Goal: Task Accomplishment & Management: Complete application form

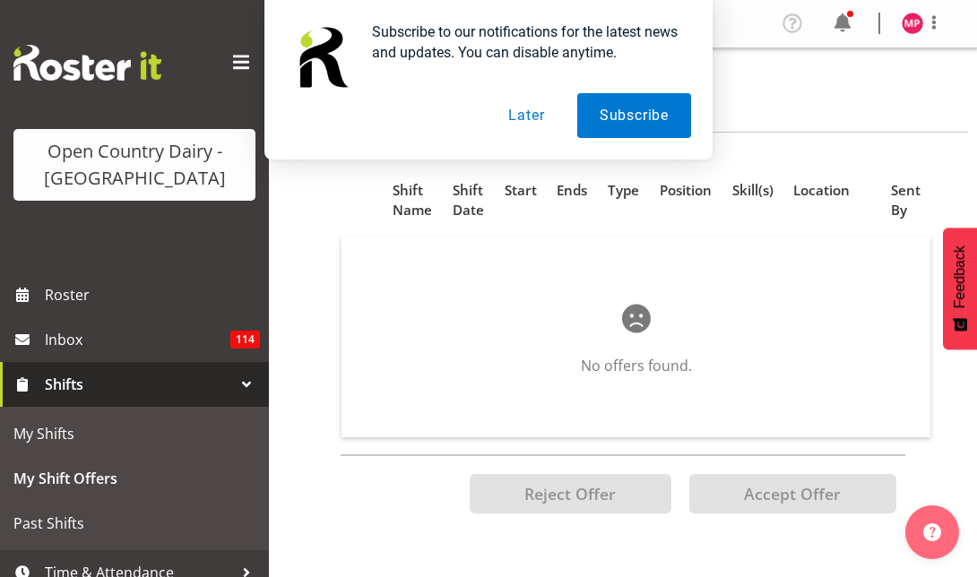
click at [518, 117] on button "Later" at bounding box center [526, 115] width 81 height 45
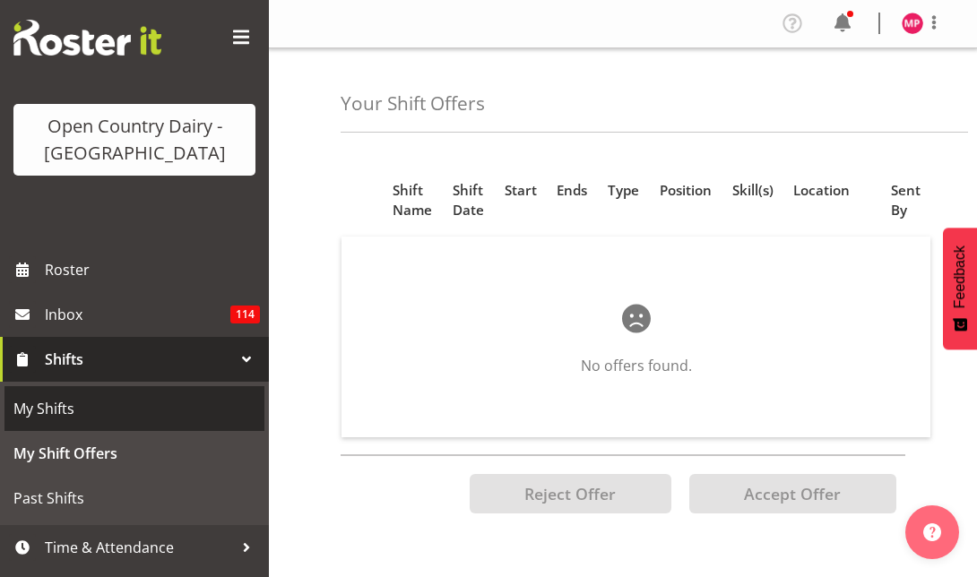
scroll to position [63, 0]
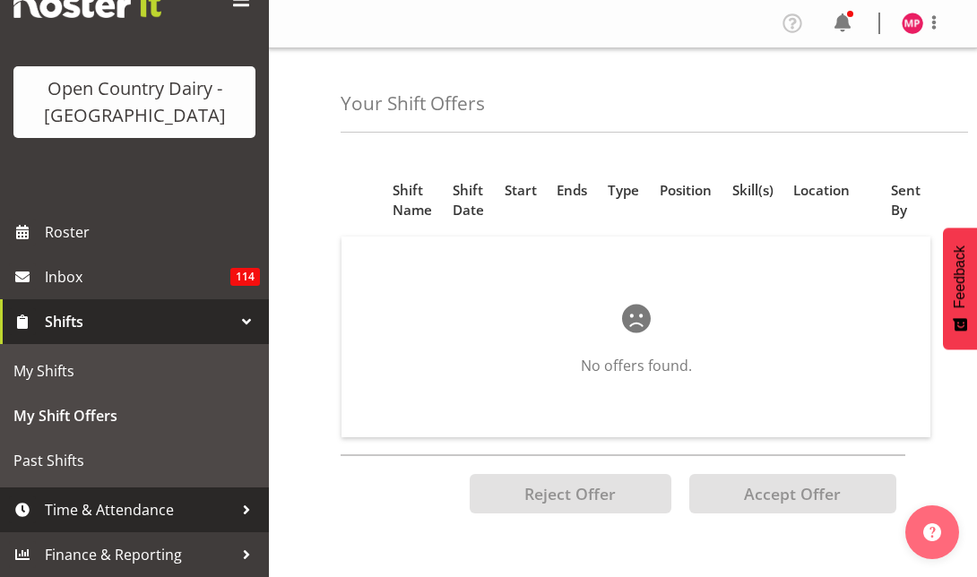
click at [126, 500] on span "Time & Attendance" at bounding box center [139, 510] width 188 height 27
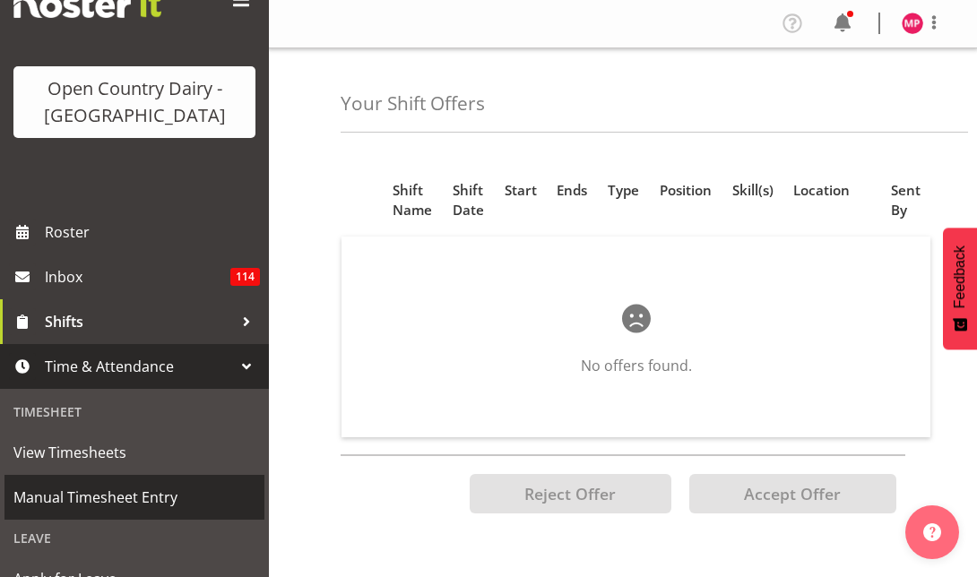
click at [117, 493] on span "Manual Timesheet Entry" at bounding box center [134, 497] width 242 height 27
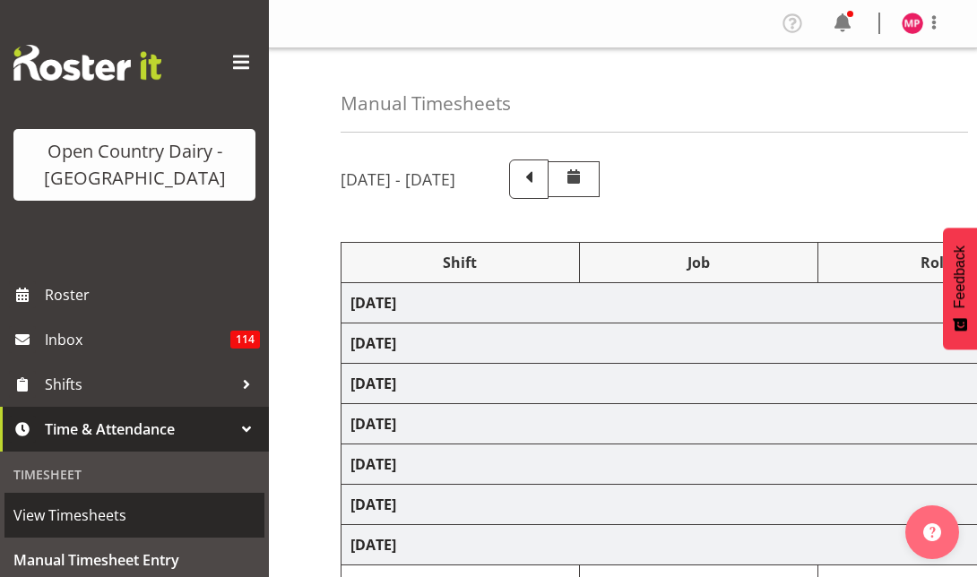
select select "78991"
select select "78958"
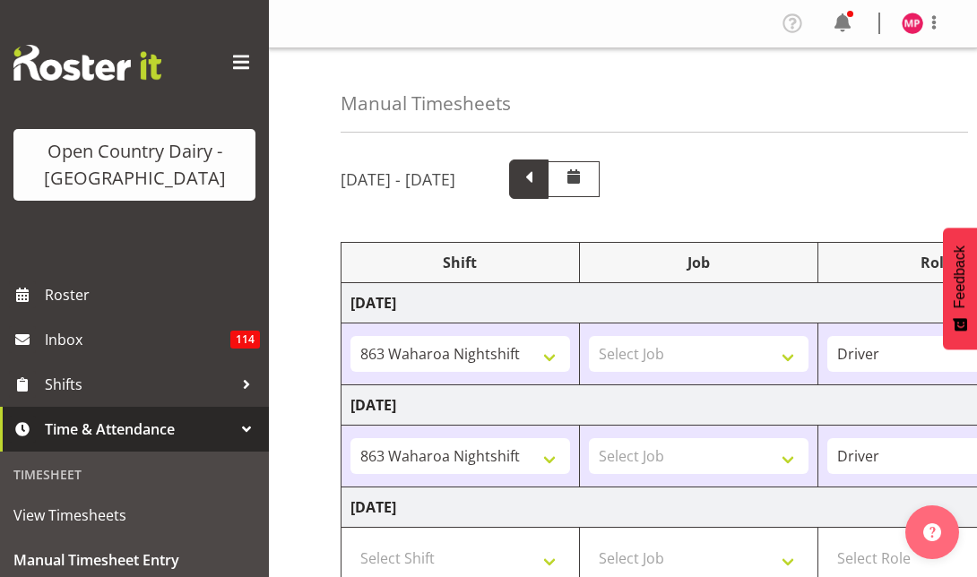
click at [540, 184] on span at bounding box center [528, 177] width 23 height 23
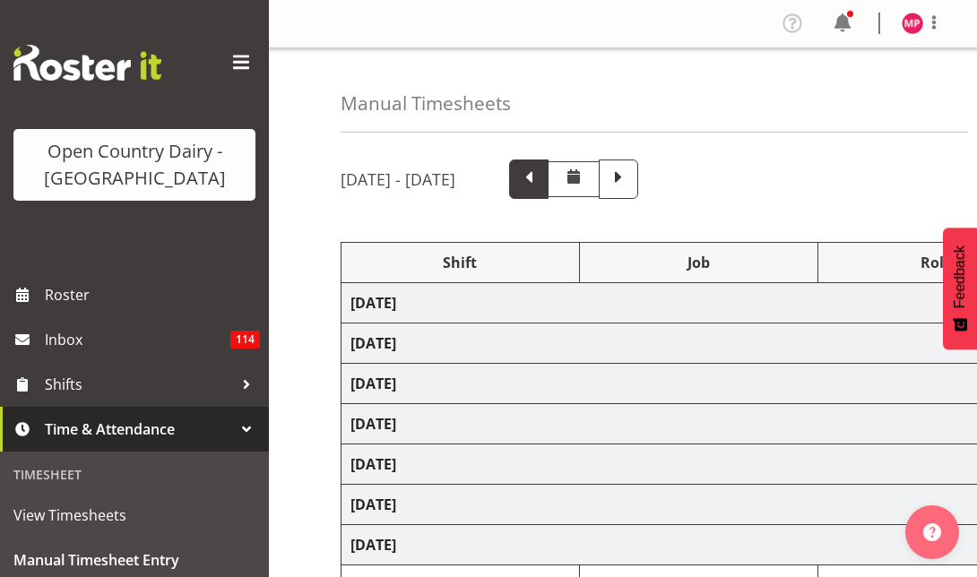
click at [540, 184] on span at bounding box center [528, 177] width 23 height 23
click at [549, 184] on span at bounding box center [528, 179] width 39 height 39
click at [600, 184] on span at bounding box center [574, 179] width 52 height 37
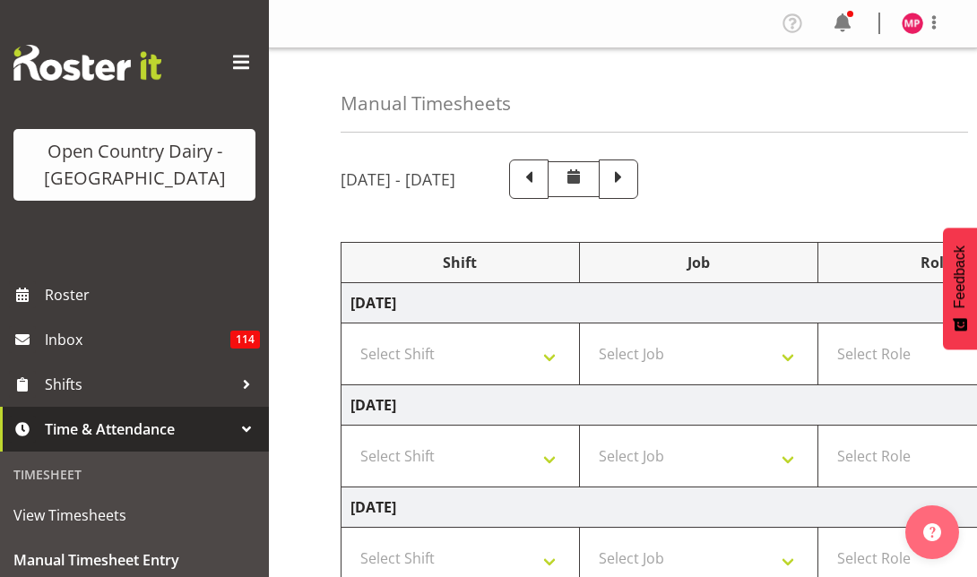
select select "78958"
type input "06:30"
type input "16:45"
select select "78958"
type input "06:30"
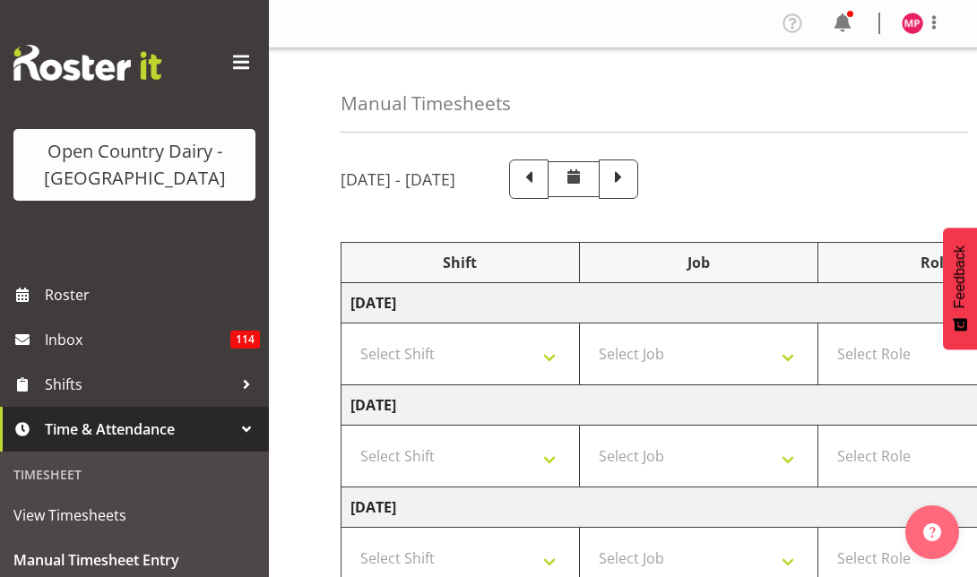
type input "16:45"
select select "78991"
type input "16:45"
type input "04:15"
select select "78978"
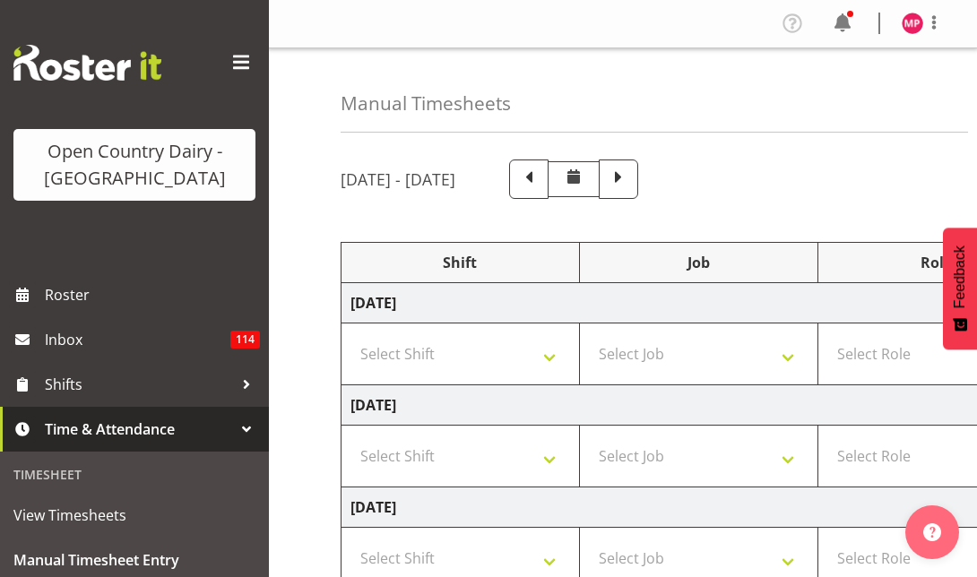
type input "16:45"
type input "05:15"
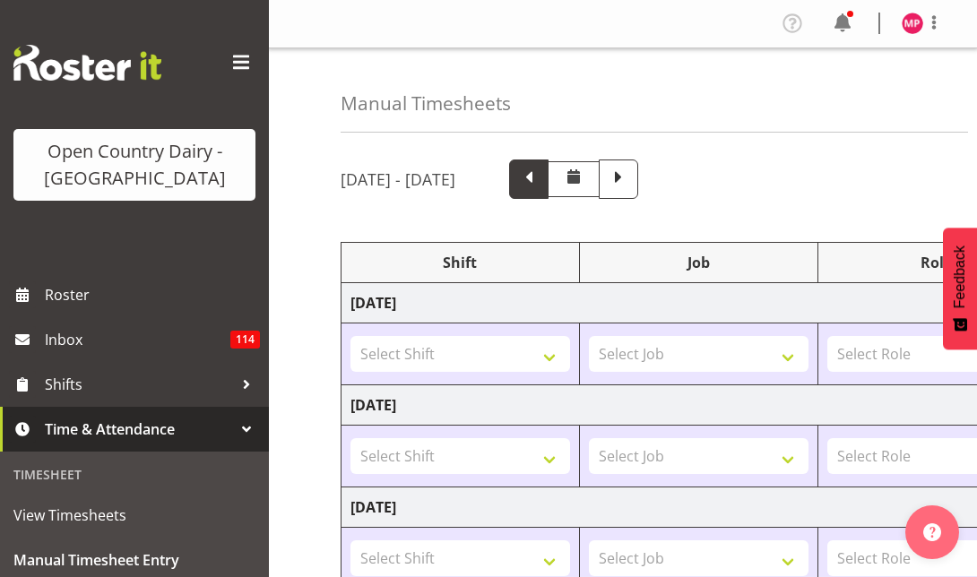
click at [540, 186] on span at bounding box center [528, 177] width 23 height 23
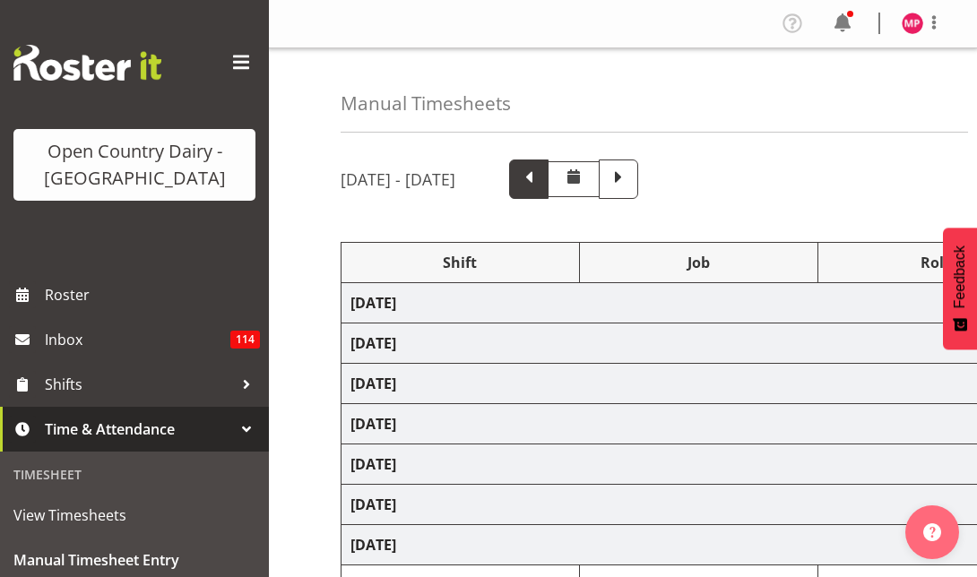
click at [540, 186] on span at bounding box center [528, 177] width 23 height 23
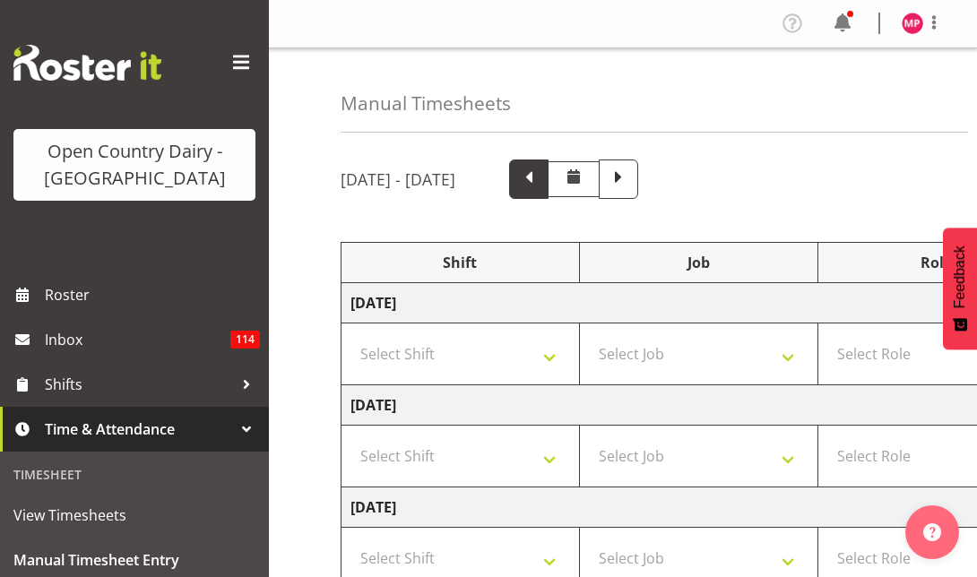
click at [540, 186] on span at bounding box center [528, 177] width 23 height 23
type input "10:15"
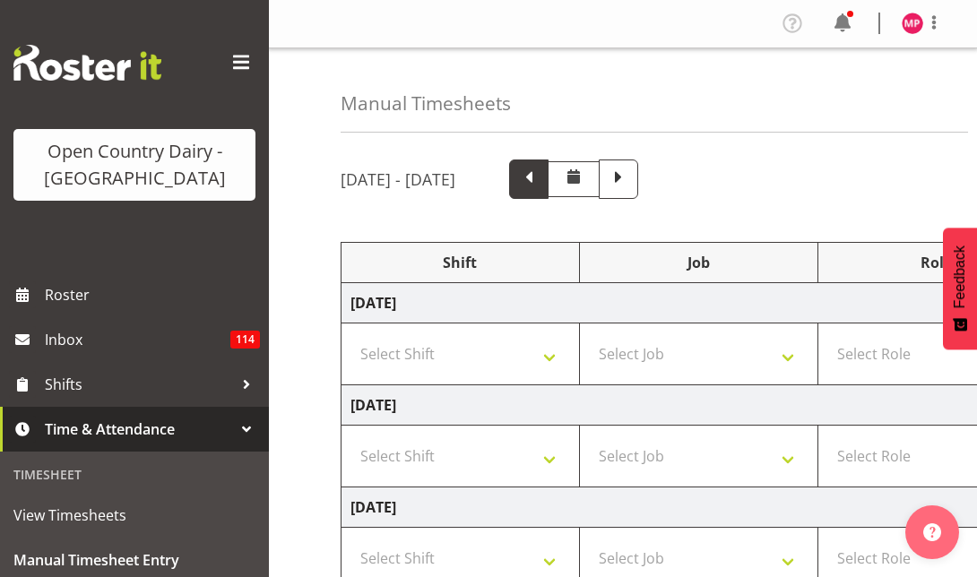
type input "10:15"
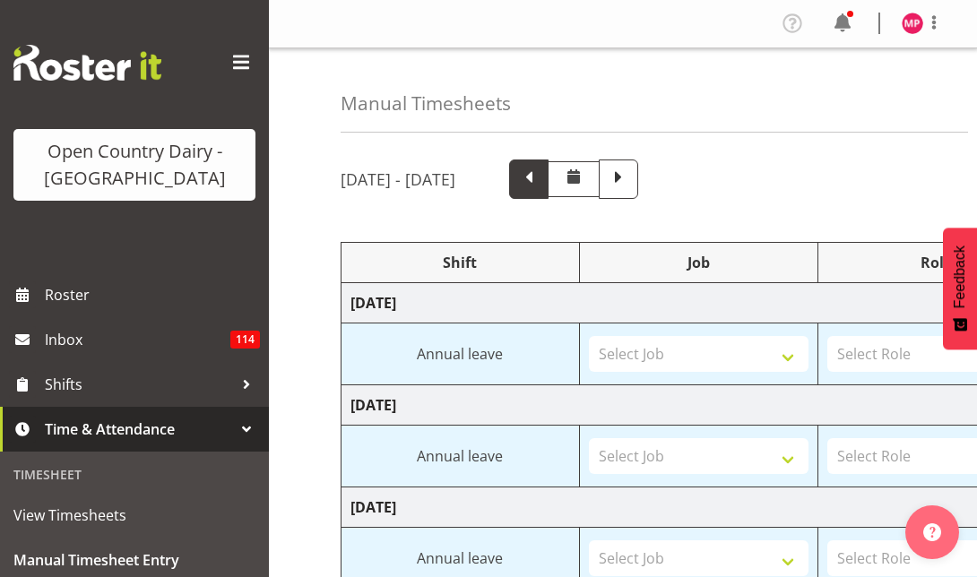
click at [540, 186] on span at bounding box center [528, 177] width 23 height 23
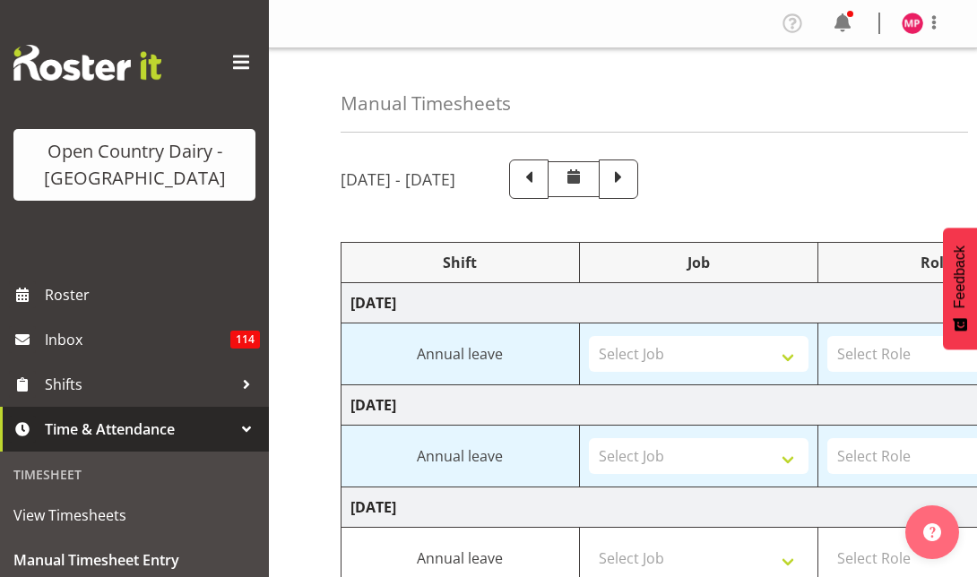
click at [630, 187] on span at bounding box center [618, 177] width 23 height 23
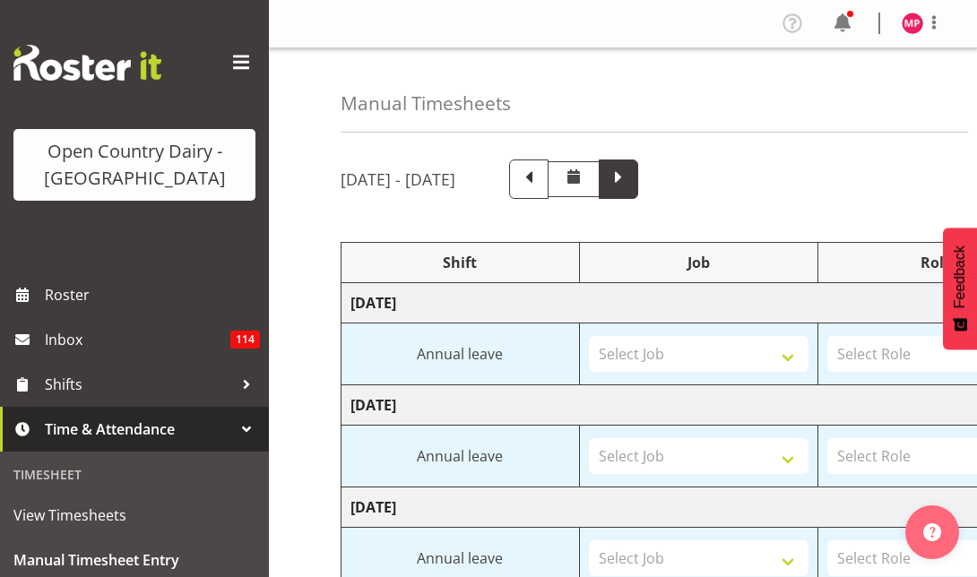
click at [638, 191] on span at bounding box center [618, 179] width 39 height 39
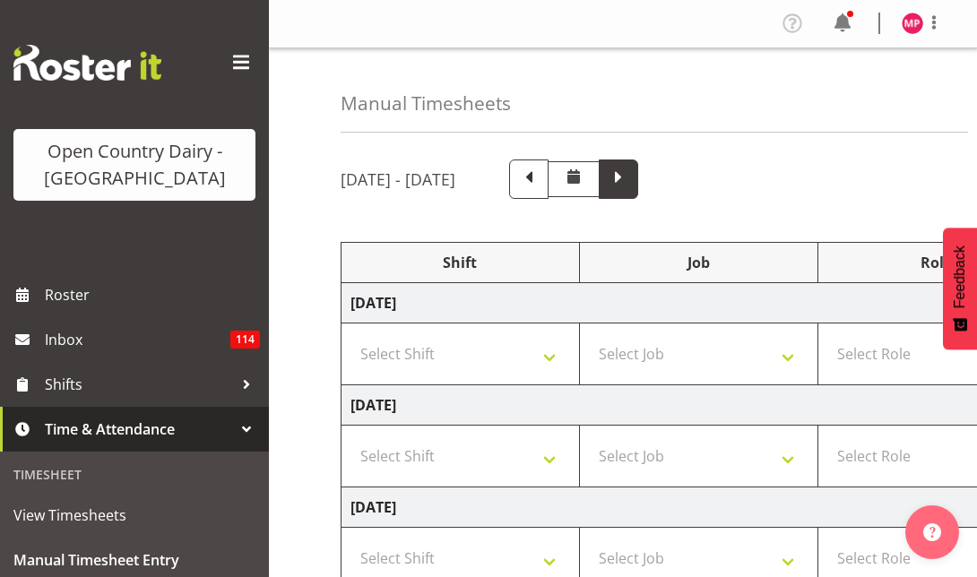
click at [630, 184] on span at bounding box center [618, 177] width 23 height 23
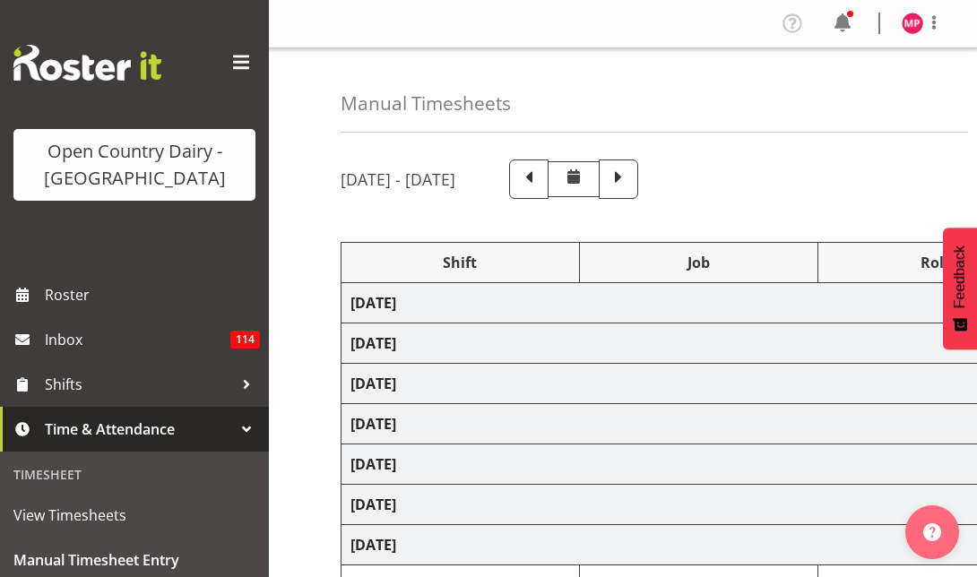
select select "78956"
select select "78966"
select select "78973"
select select "78970"
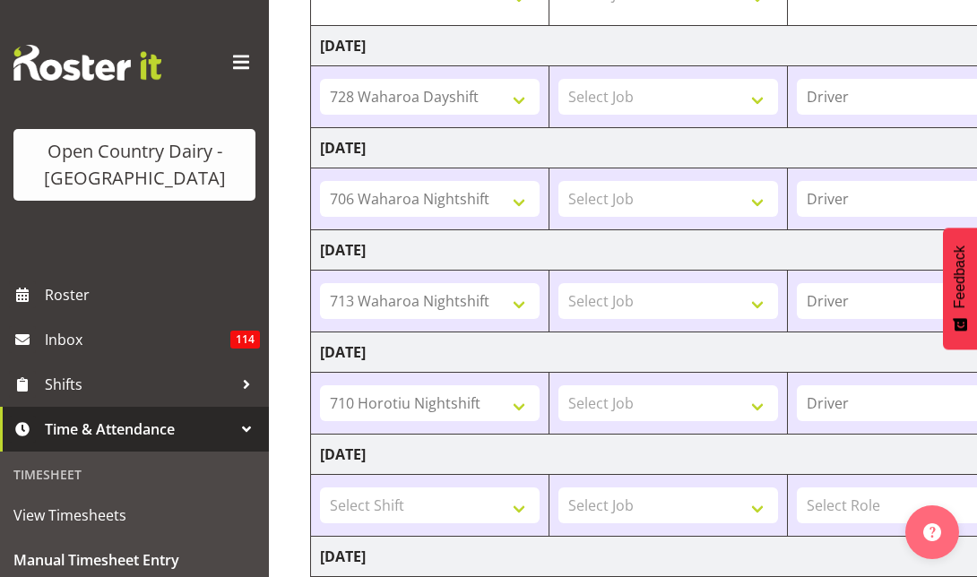
scroll to position [356, 0]
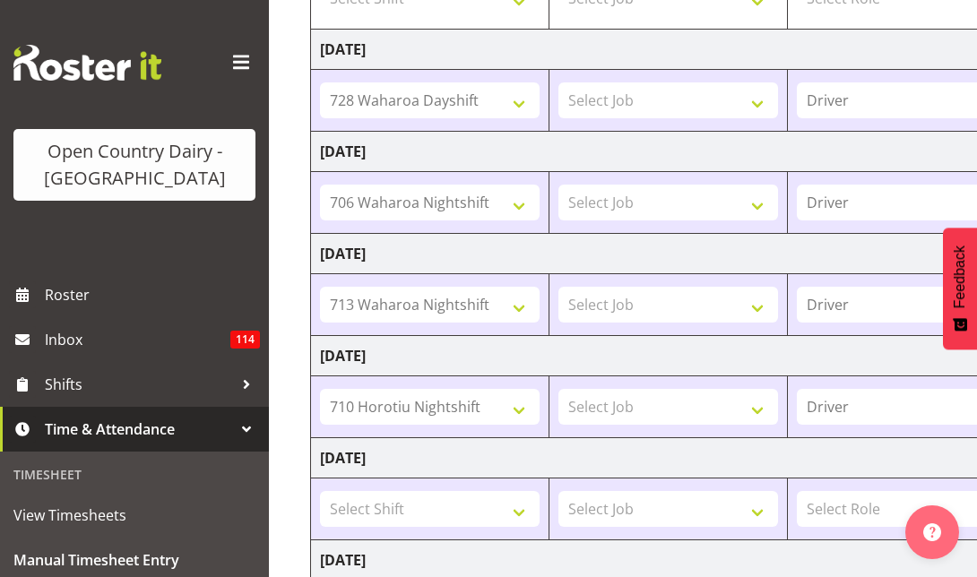
drag, startPoint x: 736, startPoint y: 279, endPoint x: 766, endPoint y: 324, distance: 54.2
click at [766, 324] on td "Select Job Driver Driver supervisor Support" at bounding box center [668, 305] width 238 height 62
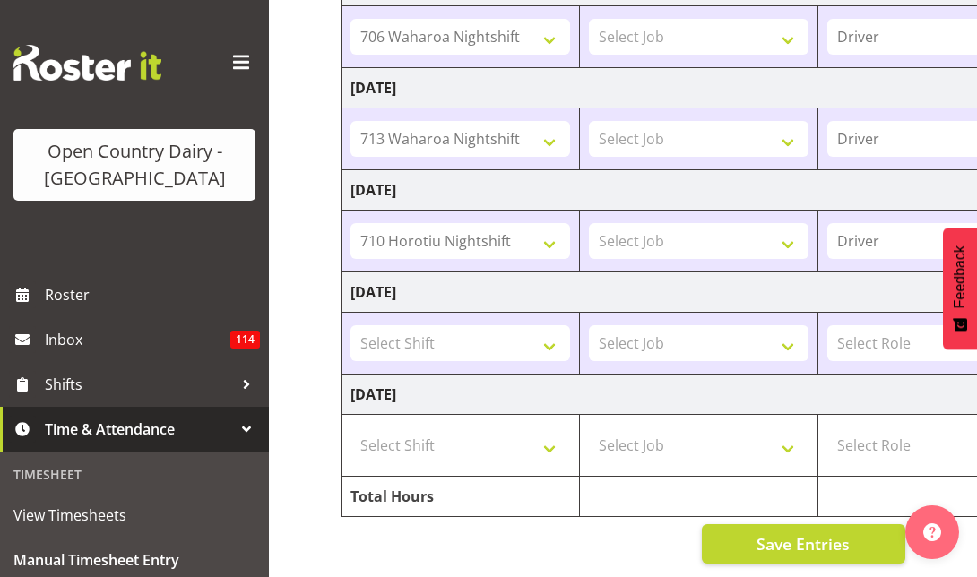
scroll to position [535, 0]
drag, startPoint x: 803, startPoint y: 389, endPoint x: 373, endPoint y: 302, distance: 438.9
click at [373, 302] on tbody "Monday 11th August 2025 Select Shift 701 Horotiu Dayshift 701 Horotiu Nightshif…" at bounding box center [968, 140] width 1254 height 756
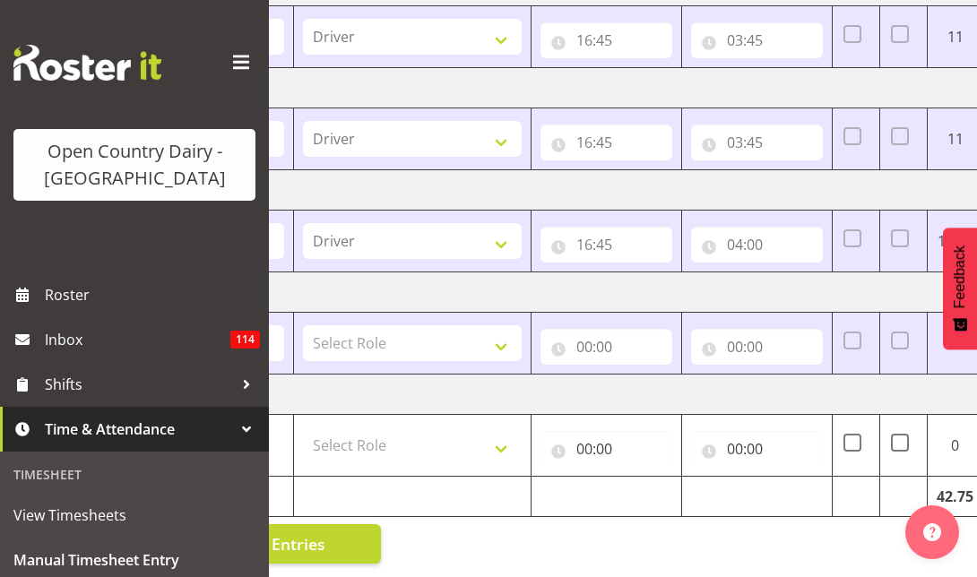
scroll to position [0, 618]
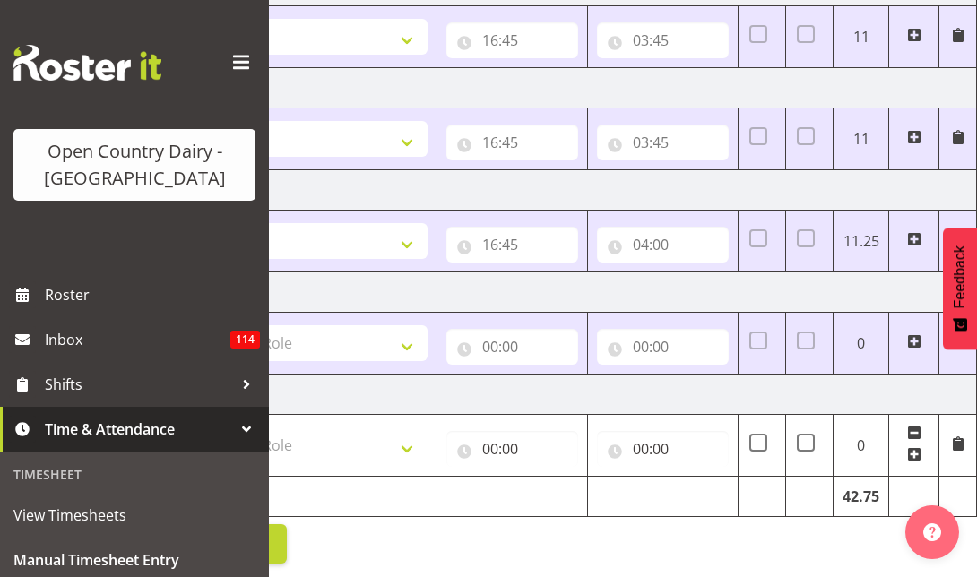
click at [696, 525] on div "Manual Timesheets August 11th - August 17th 2025 Shift Job Role Start Time End …" at bounding box center [623, 52] width 708 height 1050
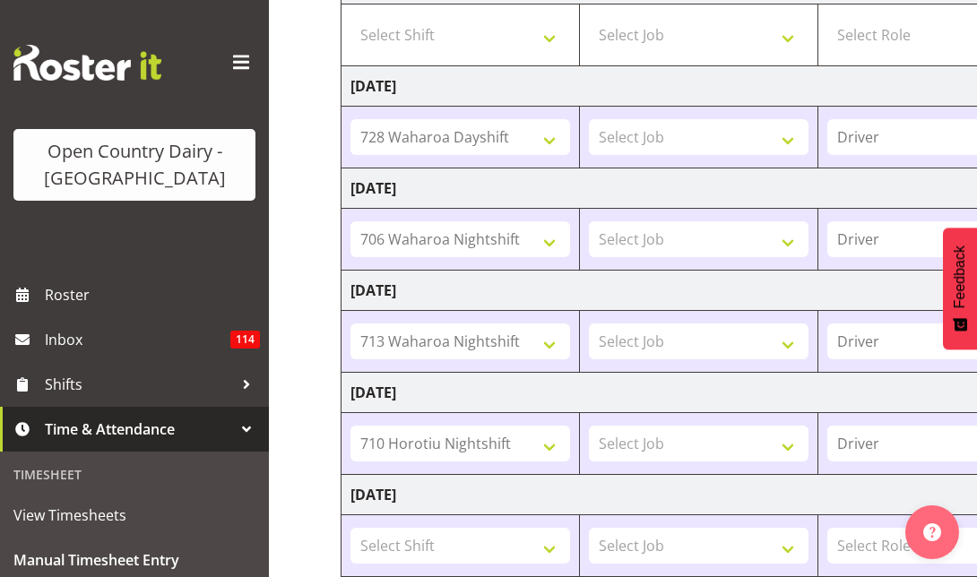
scroll to position [0, 0]
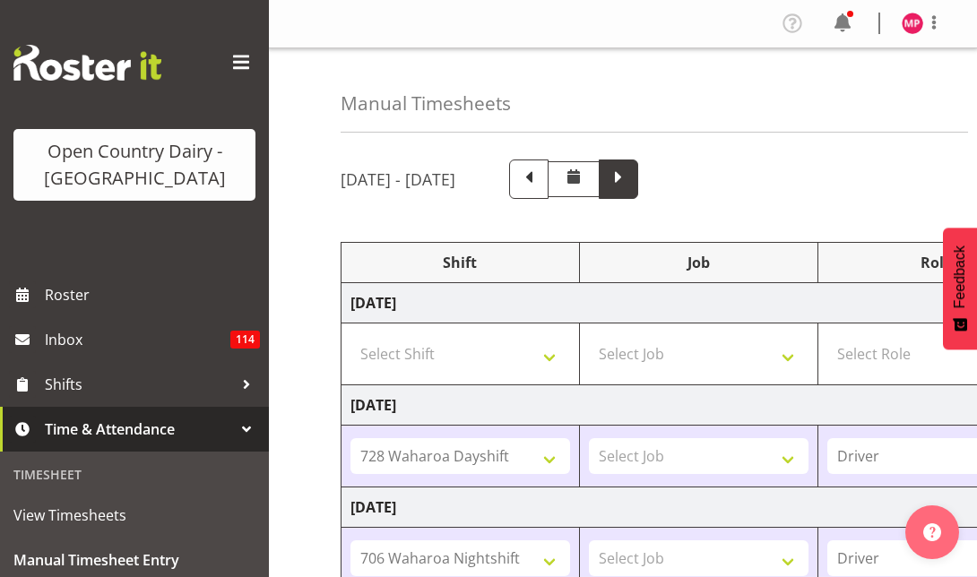
click at [630, 180] on span at bounding box center [618, 177] width 23 height 23
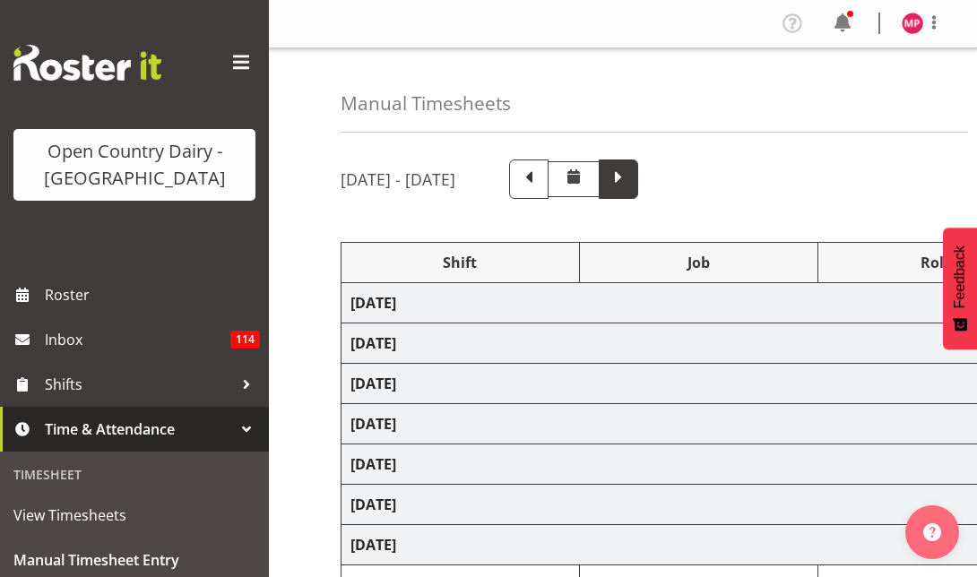
select select "78958"
select select "78960"
select select "78991"
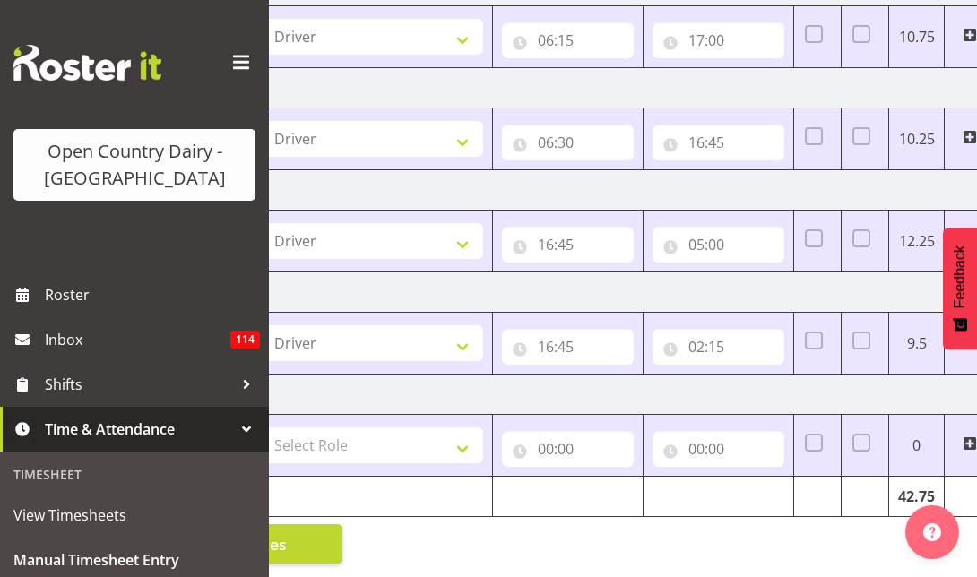
scroll to position [0, 618]
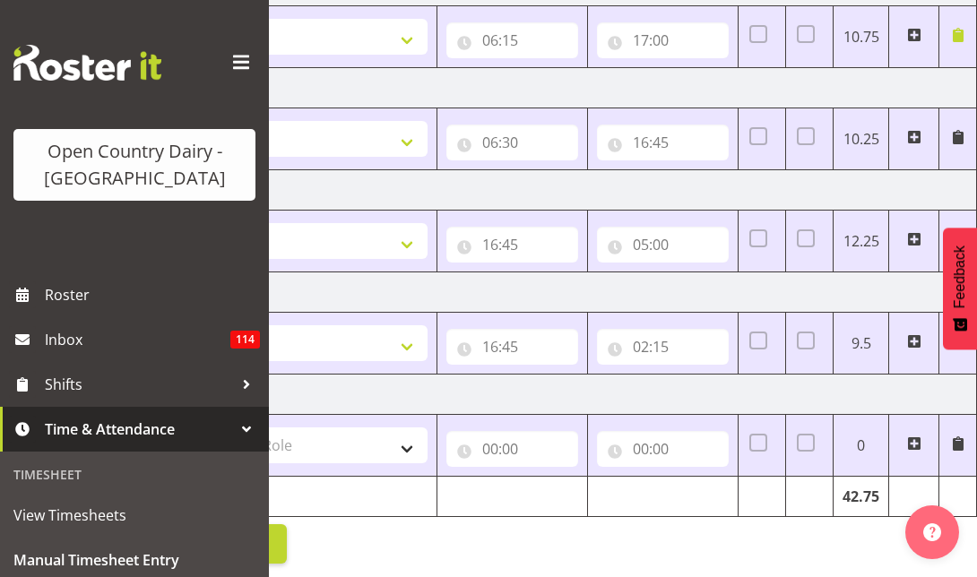
drag, startPoint x: 376, startPoint y: 456, endPoint x: 371, endPoint y: 448, distance: 9.7
click at [376, 455] on td "Select Role Driver" at bounding box center [318, 446] width 238 height 62
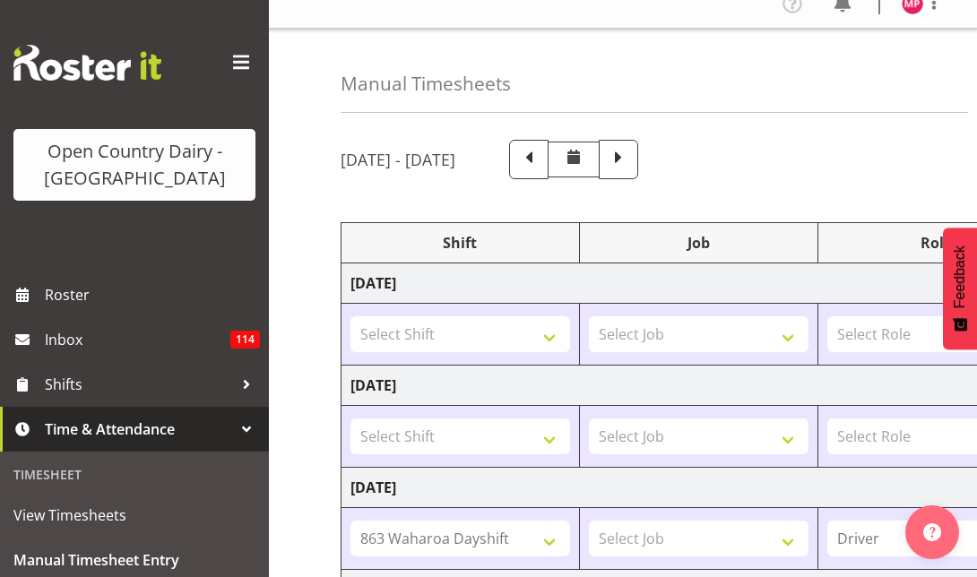
scroll to position [0, 0]
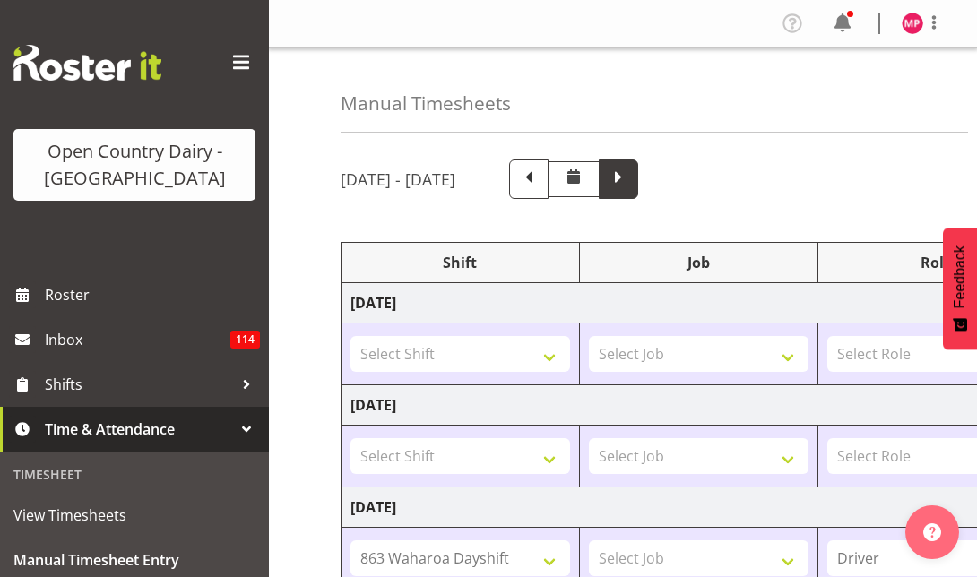
click at [630, 175] on span at bounding box center [618, 177] width 23 height 23
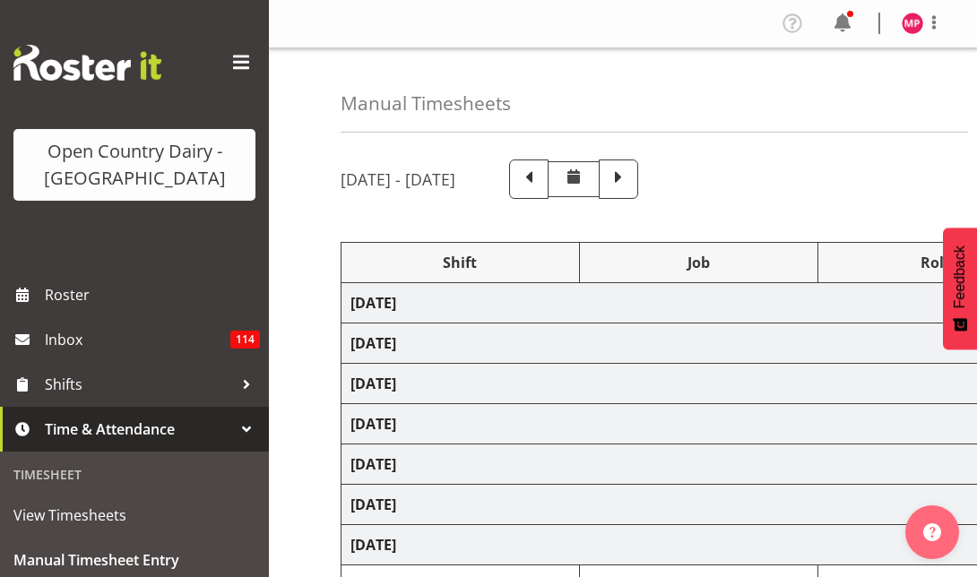
select select "78958"
select select "78991"
select select "78978"
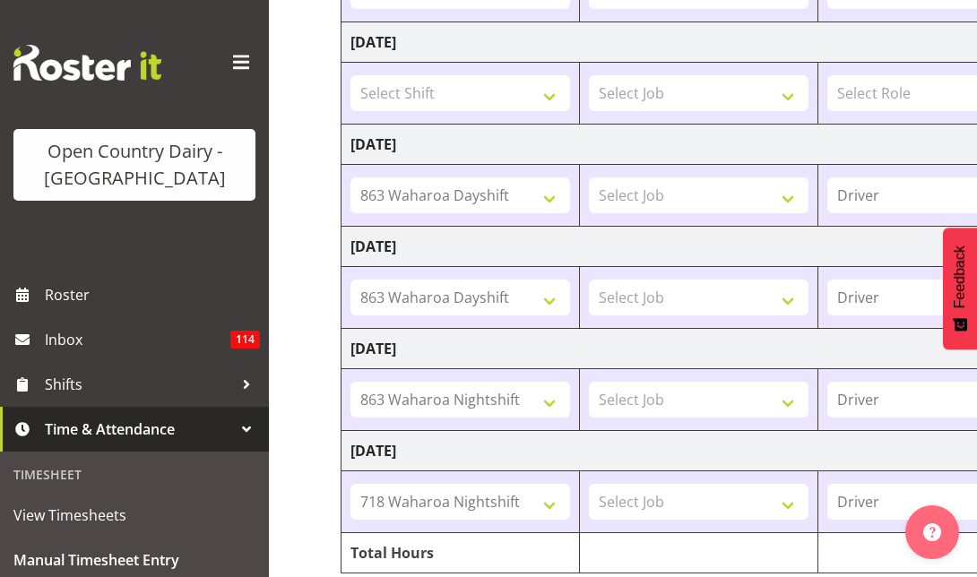
scroll to position [356, 0]
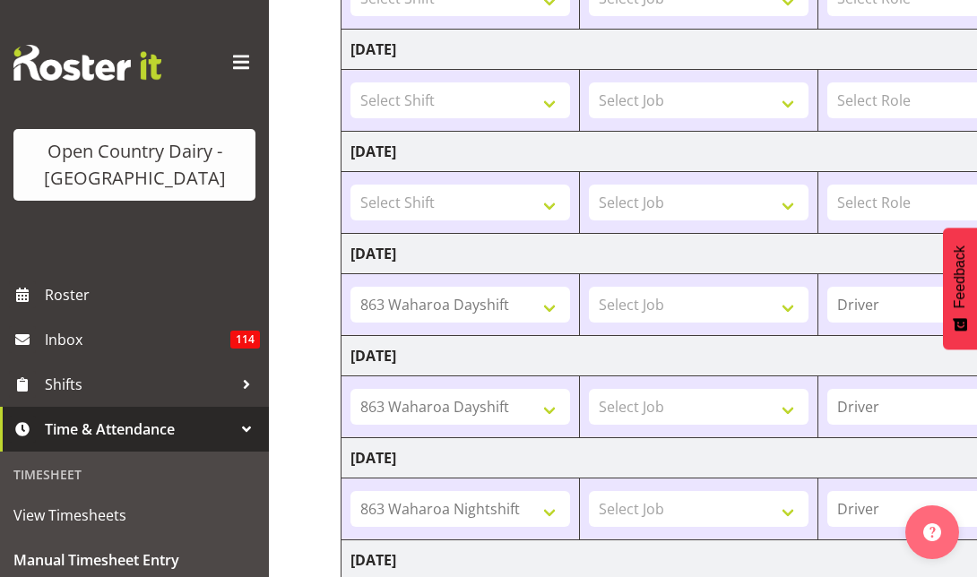
click at [161, 412] on link "Time & Attendance" at bounding box center [134, 429] width 269 height 45
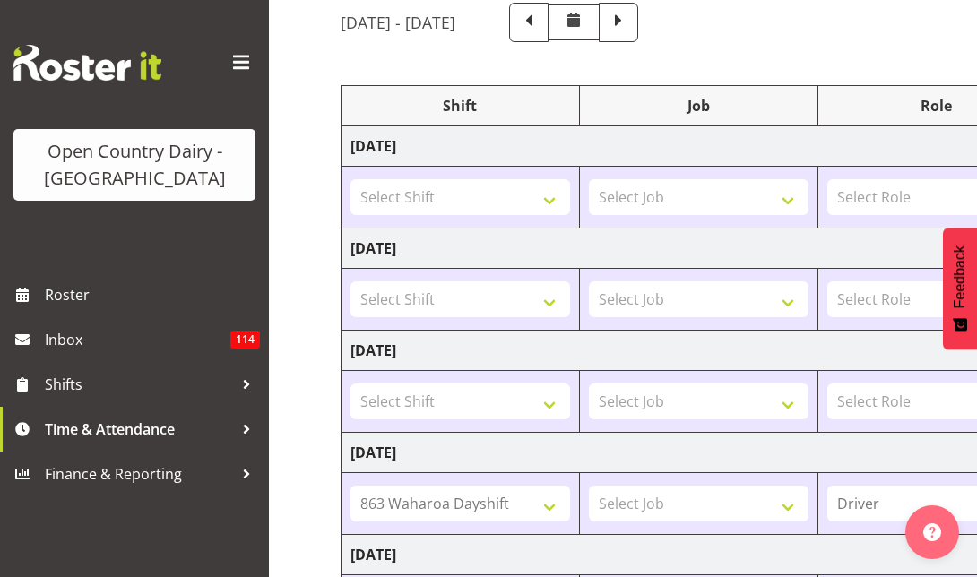
scroll to position [0, 0]
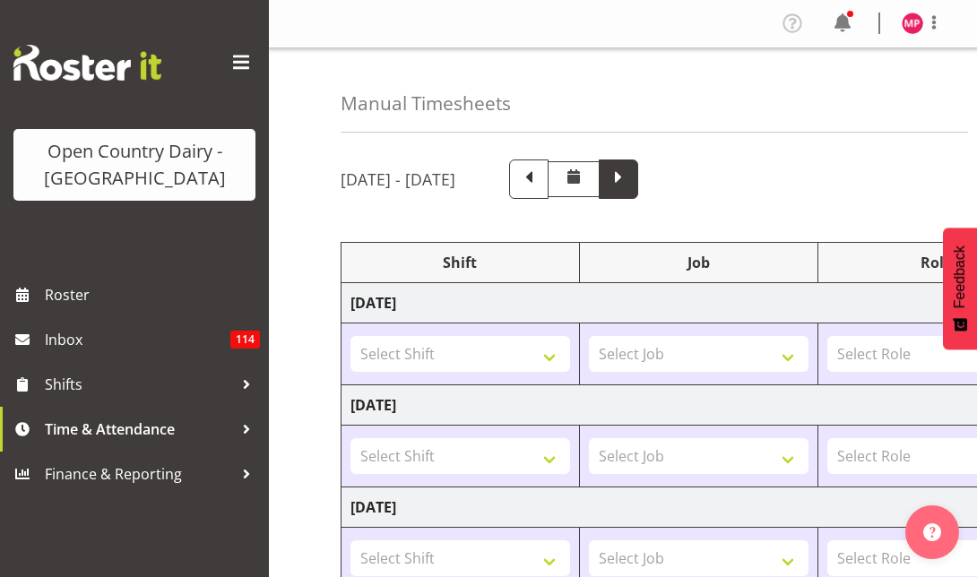
click at [630, 179] on span at bounding box center [618, 177] width 23 height 23
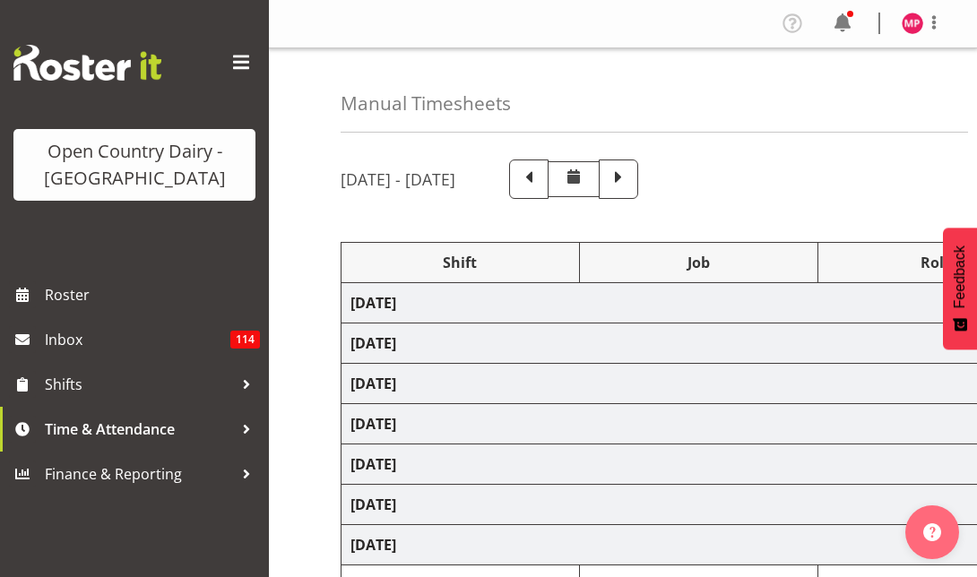
select select "78958"
select select "9579"
select select "78991"
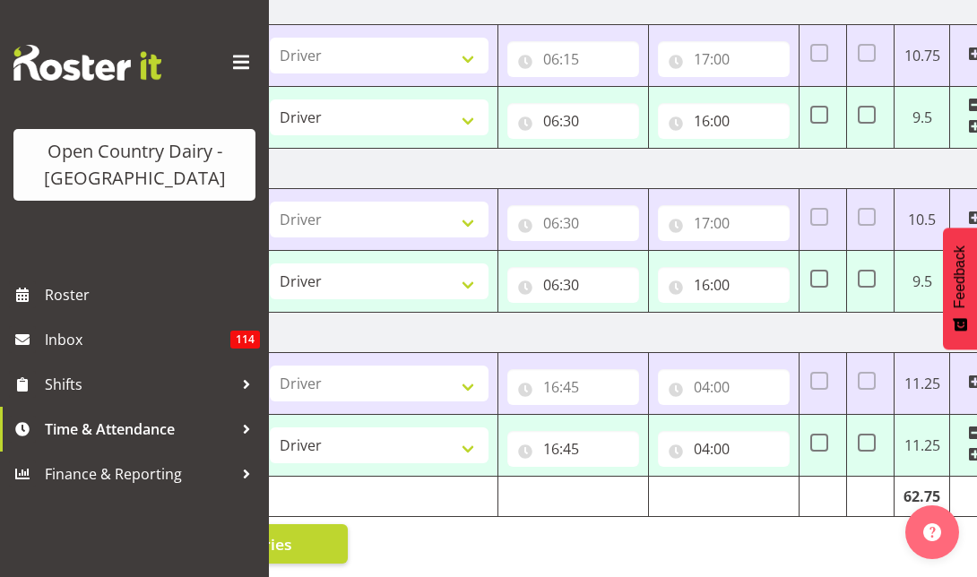
scroll to position [0, 618]
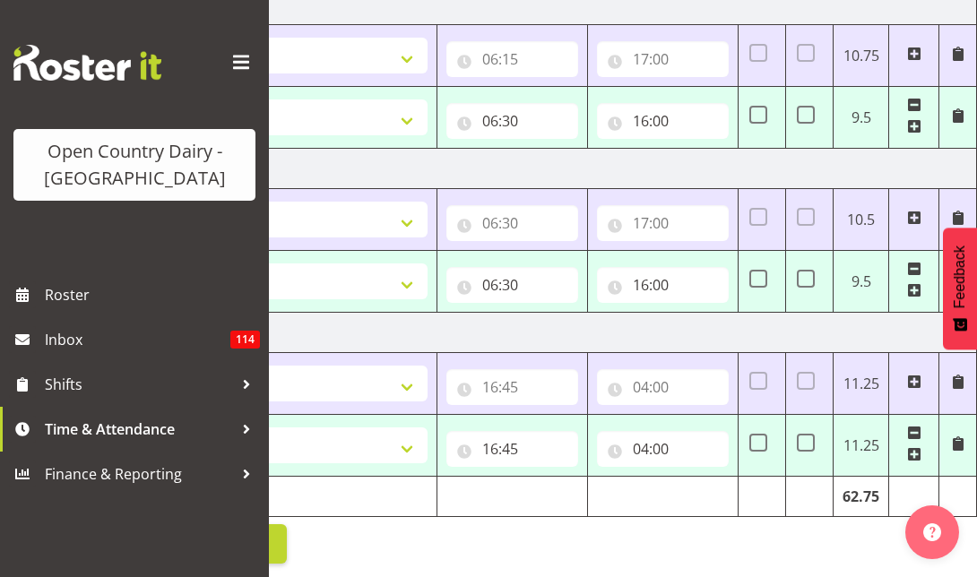
click at [918, 98] on span at bounding box center [914, 105] width 14 height 14
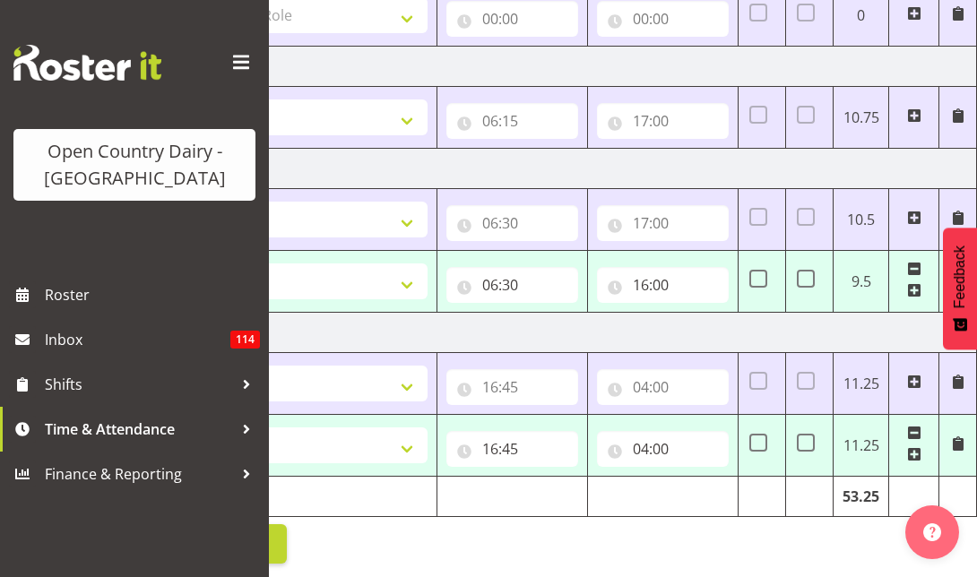
scroll to position [659, 0]
click at [916, 262] on span at bounding box center [914, 269] width 14 height 14
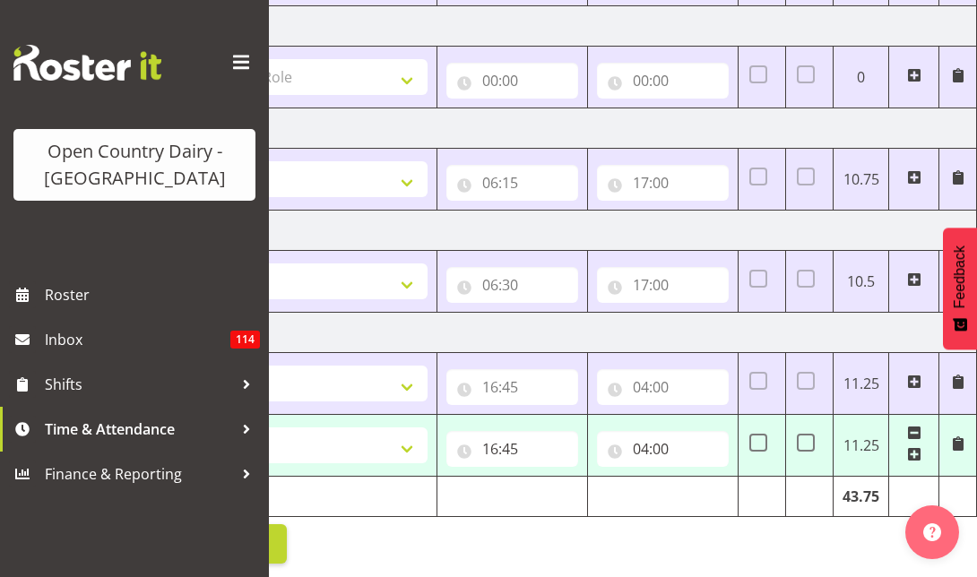
click at [921, 426] on span at bounding box center [914, 433] width 14 height 14
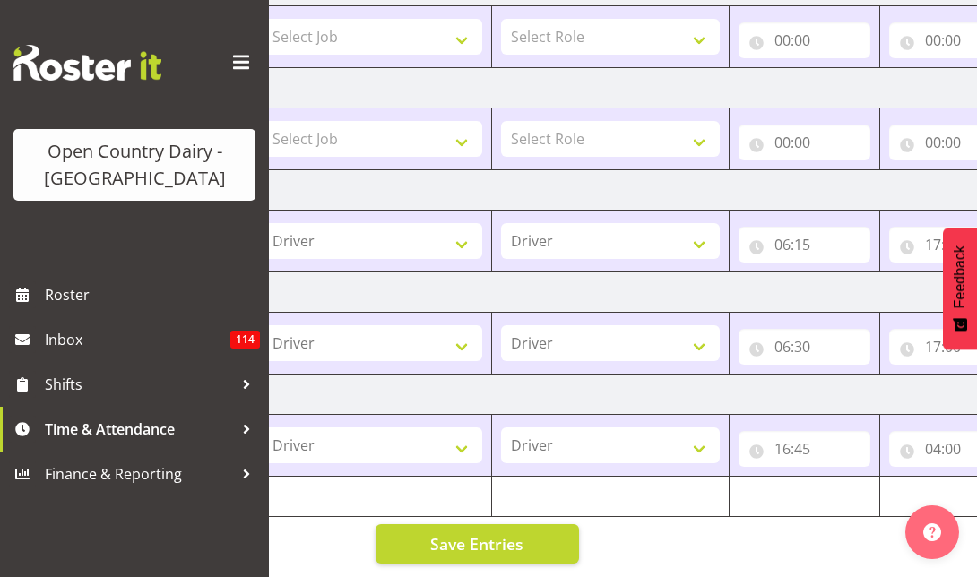
scroll to position [0, 323]
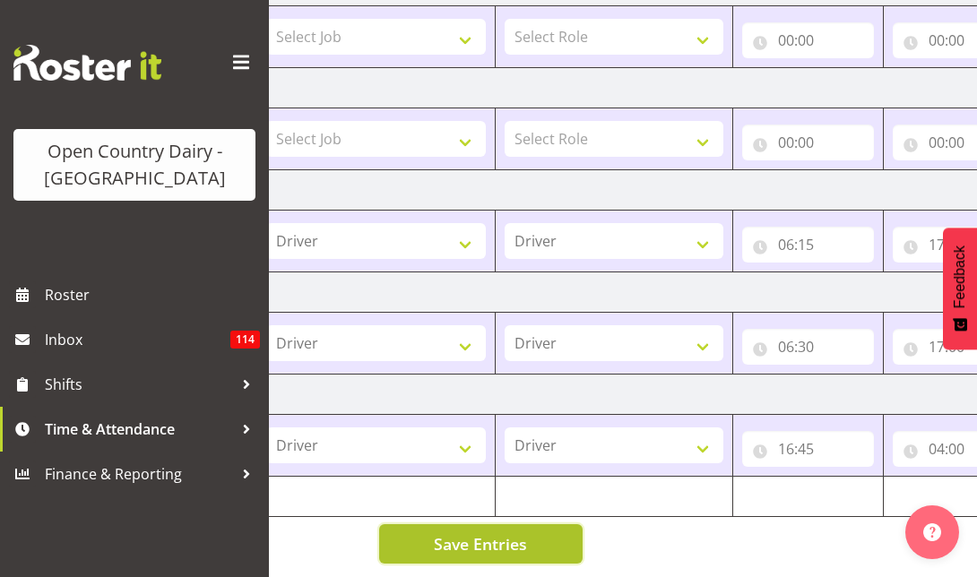
click at [483, 524] on button "Save Entries" at bounding box center [480, 543] width 203 height 39
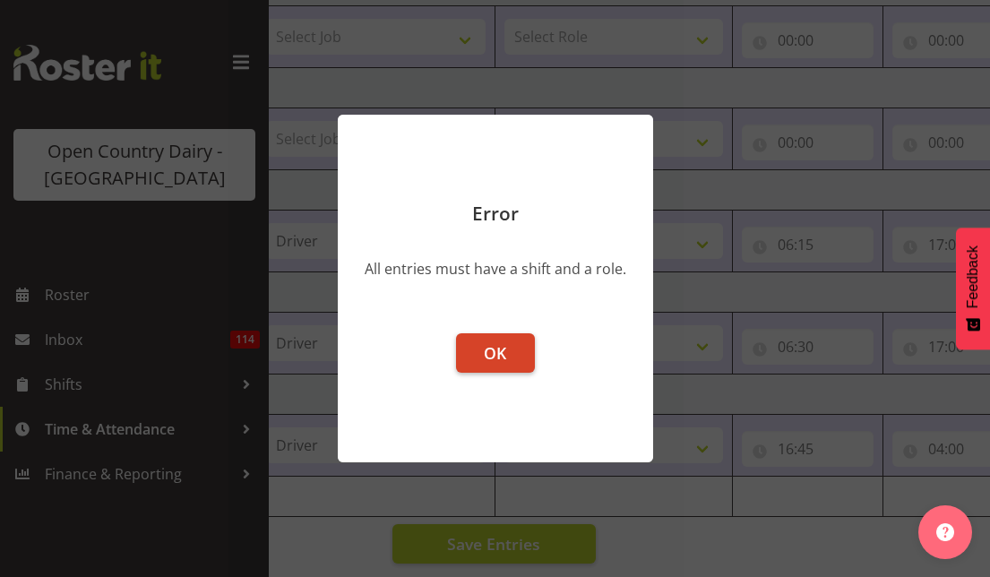
click at [505, 359] on span "OK" at bounding box center [495, 353] width 22 height 22
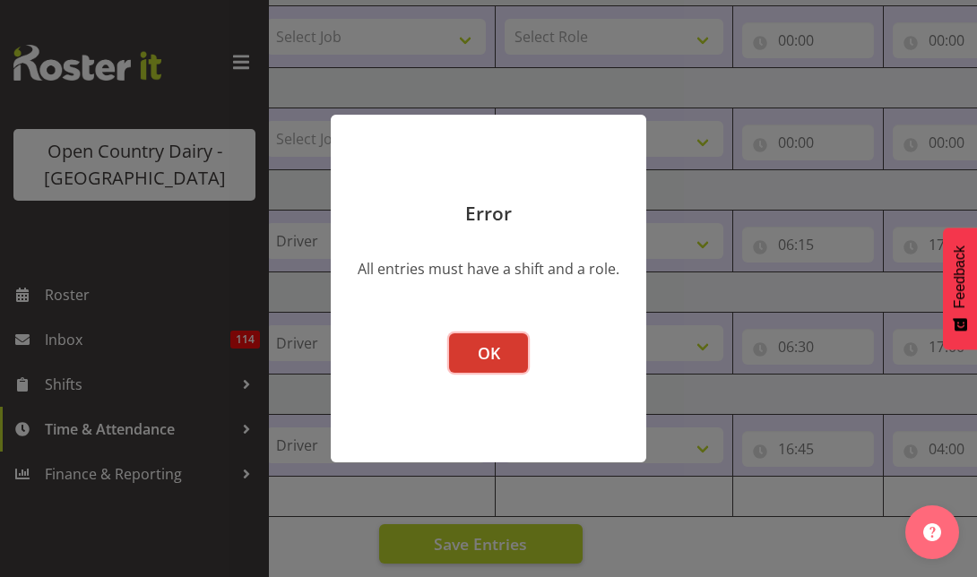
click at [505, 359] on button "OK" at bounding box center [488, 352] width 79 height 39
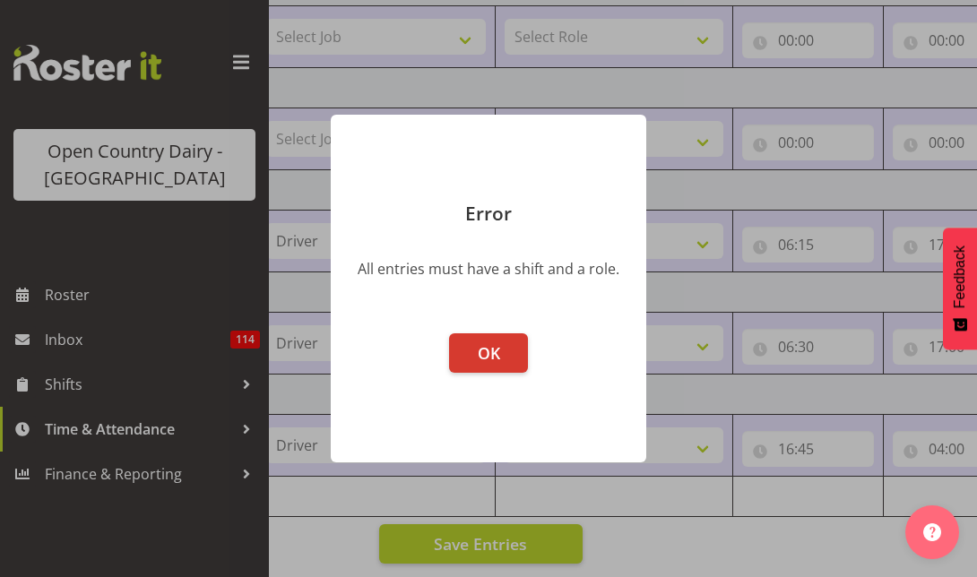
click at [659, 516] on div at bounding box center [488, 288] width 977 height 577
click at [511, 331] on footer "OK" at bounding box center [489, 389] width 316 height 147
click at [480, 353] on span "OK" at bounding box center [489, 353] width 22 height 22
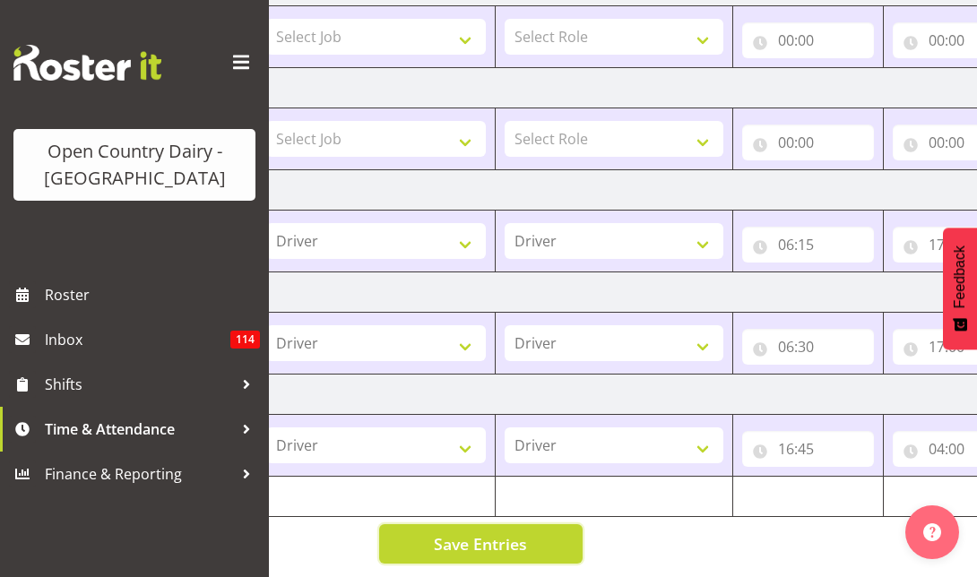
drag, startPoint x: 529, startPoint y: 530, endPoint x: 620, endPoint y: 523, distance: 91.7
click at [620, 523] on div "September 1st - September 7th 2025 Shift Job Role Start Time End Time 201 202 T…" at bounding box center [336, 100] width 636 height 953
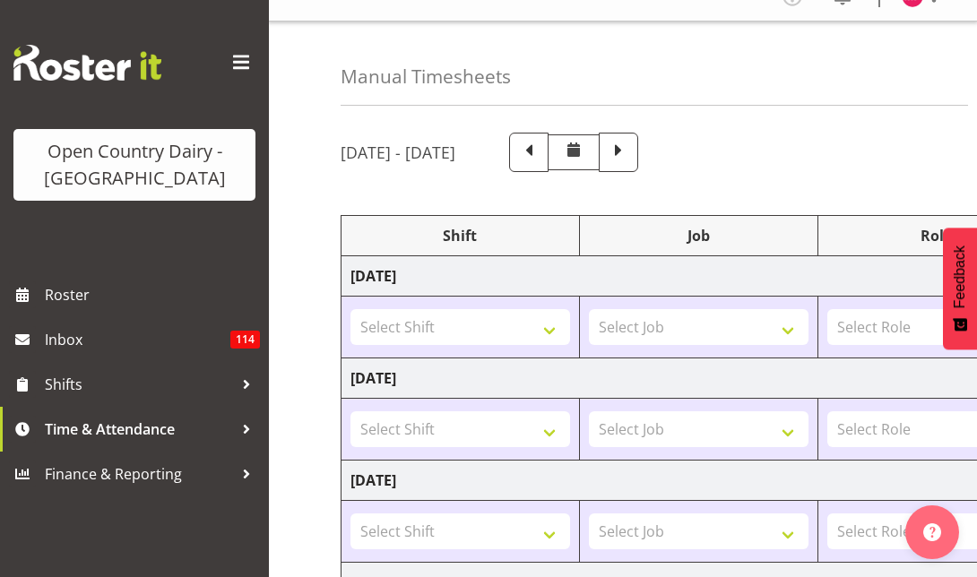
scroll to position [0, 0]
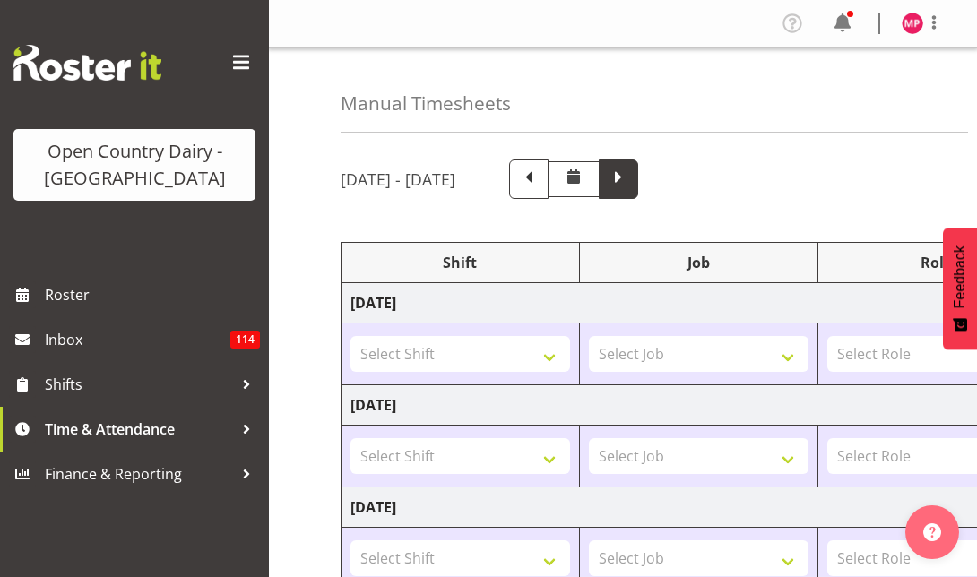
click at [630, 186] on span at bounding box center [618, 177] width 23 height 23
select select "78991"
type input "16:45"
type input "04:00"
type input "00:00"
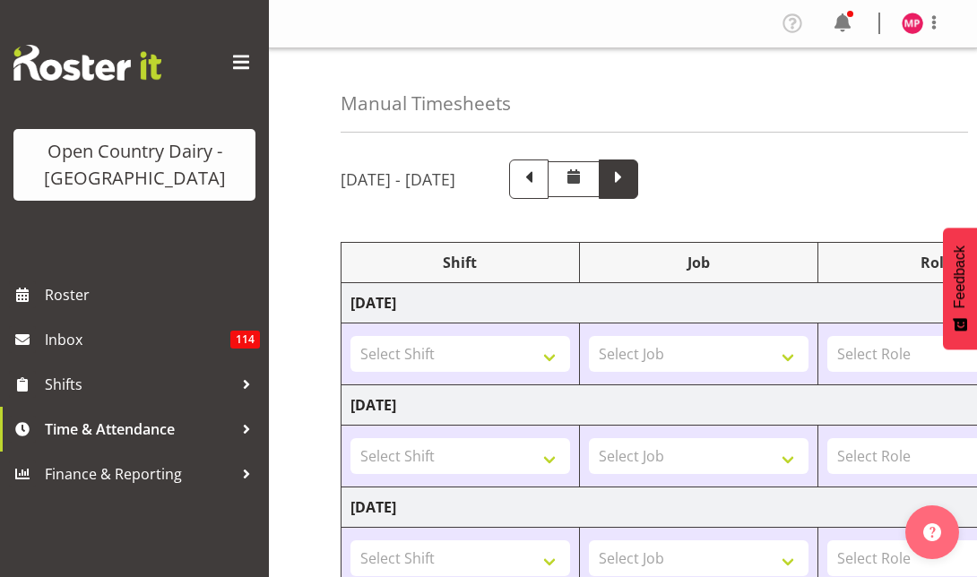
type input "00:00"
select select "78958"
type input "06:15"
type input "18:30"
select select "78958"
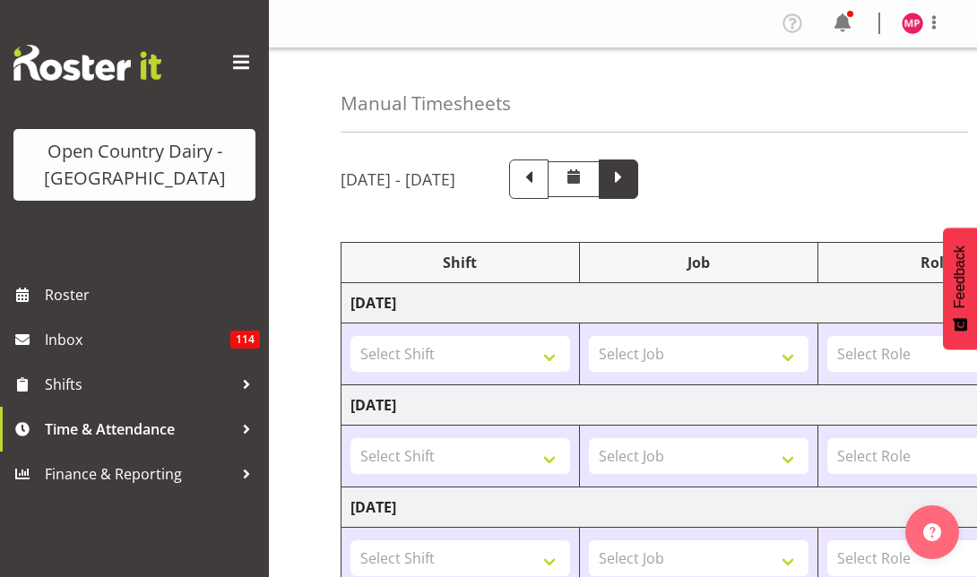
type input "06:30"
type input "15:30"
select select
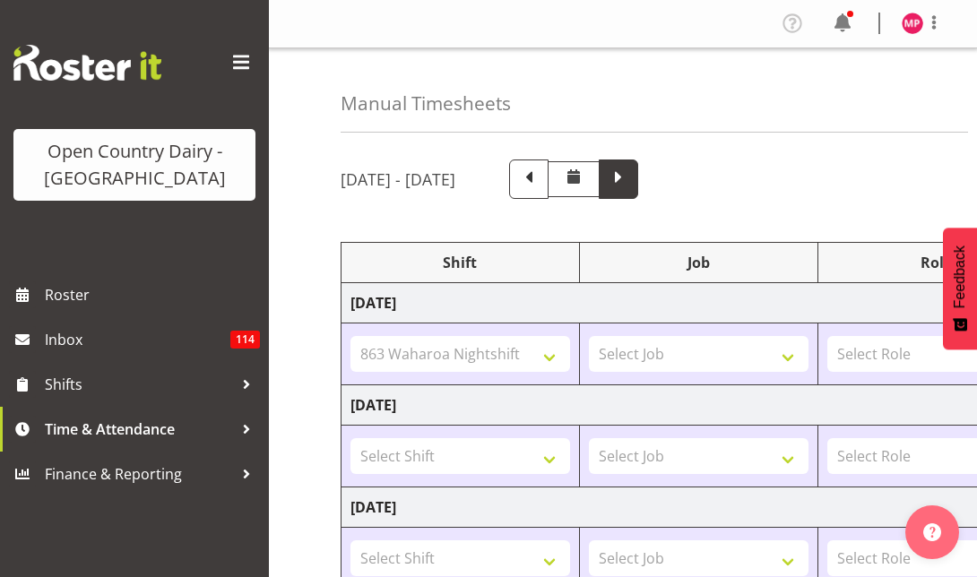
select select
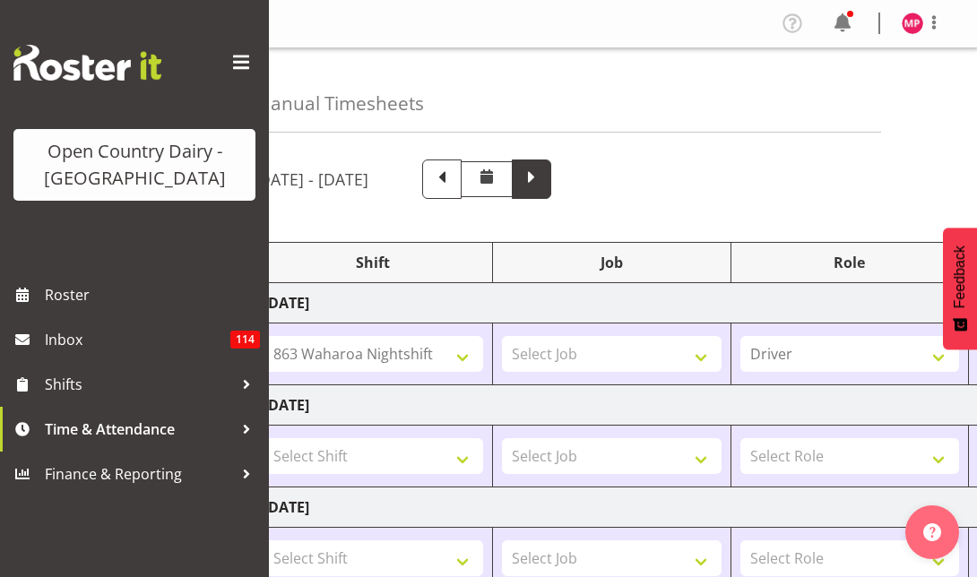
click at [543, 174] on span at bounding box center [531, 177] width 23 height 23
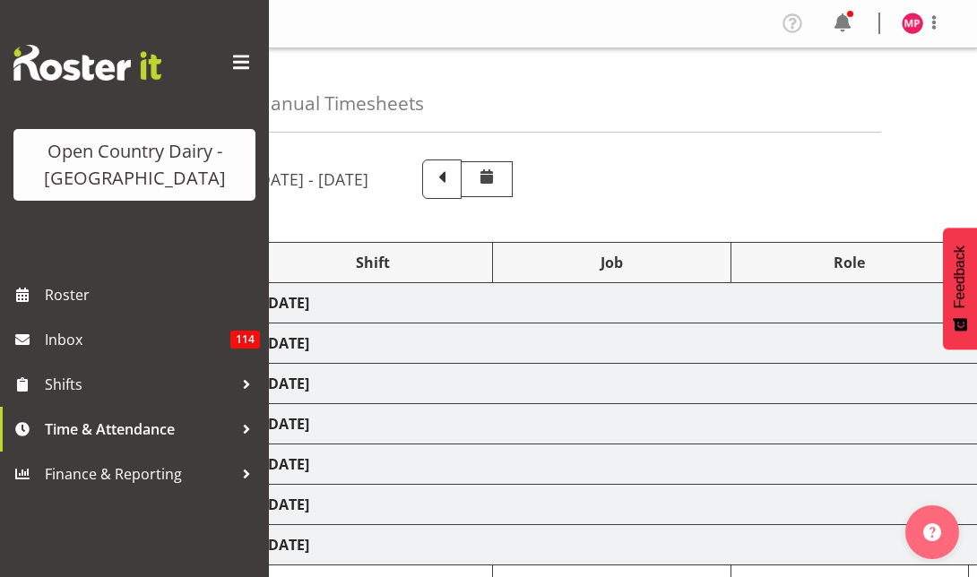
select select "78991"
select select "78958"
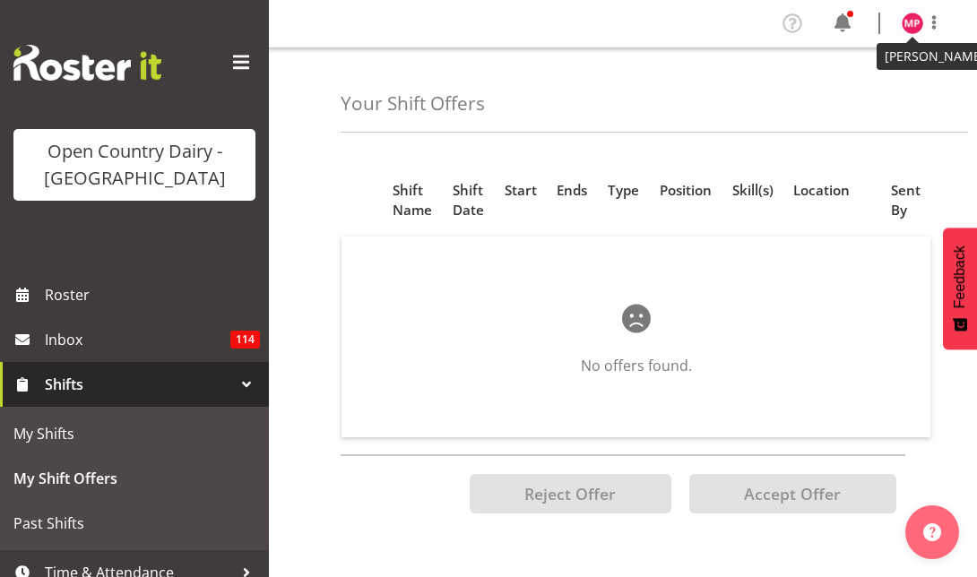
click at [920, 25] on img at bounding box center [913, 24] width 22 height 22
click at [826, 62] on link "Profile" at bounding box center [859, 62] width 172 height 32
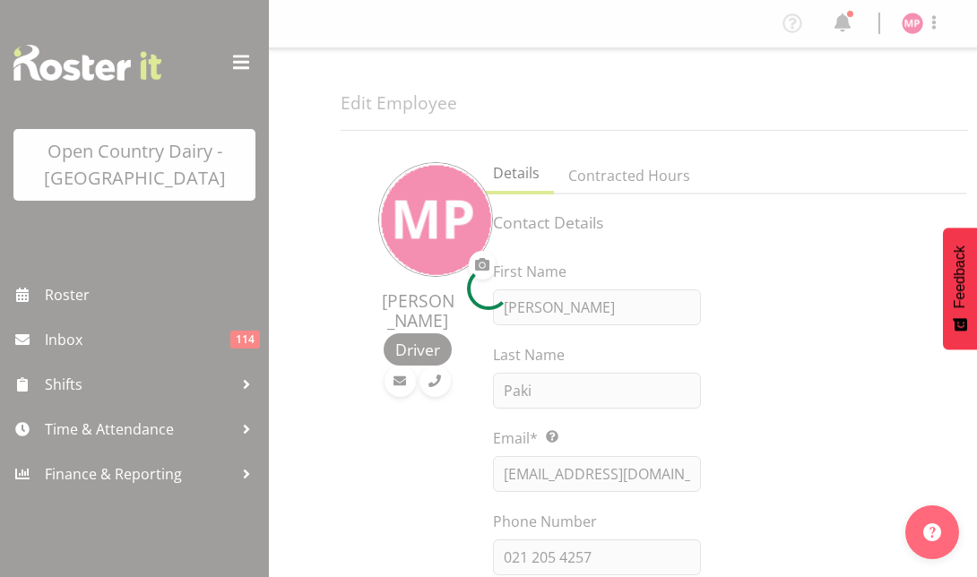
select select "TimelineWeek"
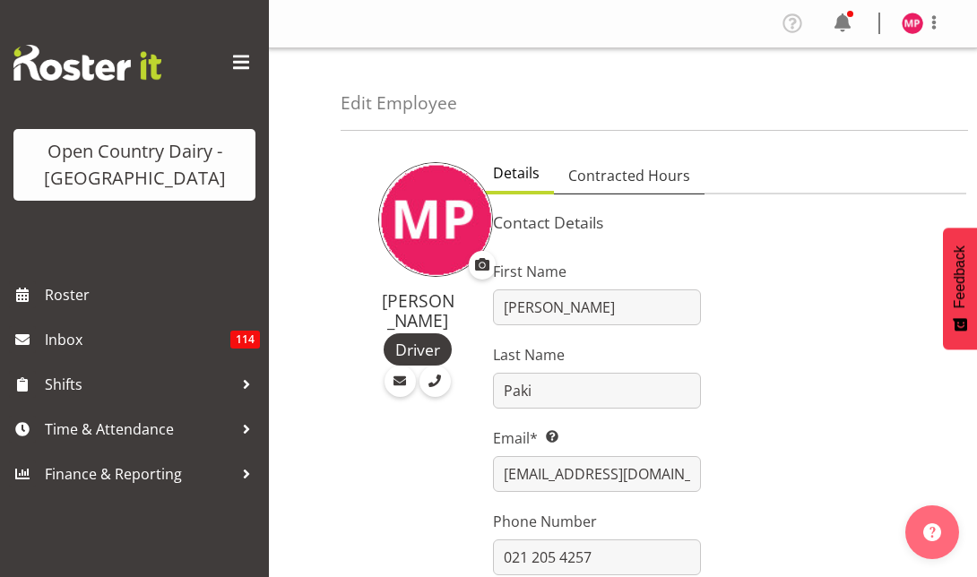
click at [610, 177] on span "Contracted Hours" at bounding box center [629, 176] width 122 height 22
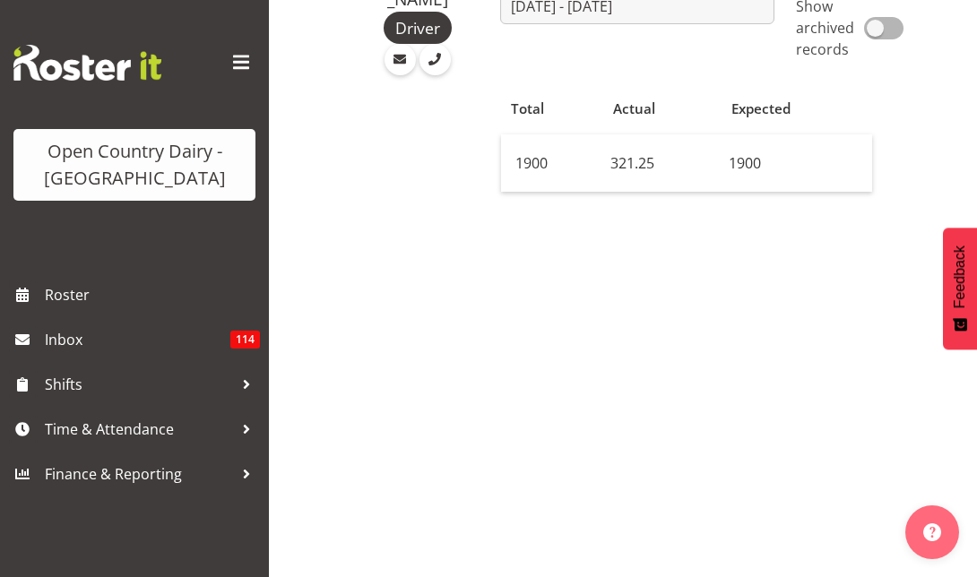
scroll to position [359, 0]
